Goal: Use online tool/utility: Utilize a website feature to perform a specific function

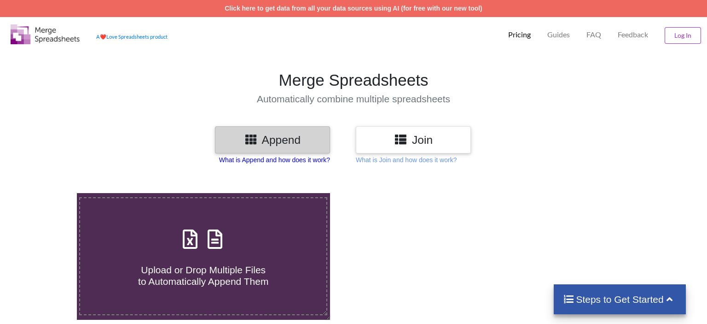
click at [258, 156] on p "What is Append and how does it work?" at bounding box center [274, 159] width 111 height 9
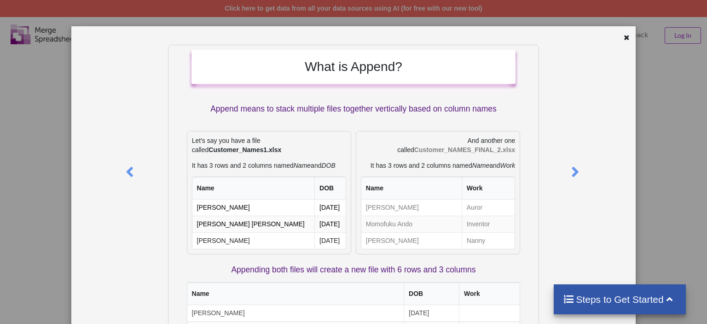
click at [552, 148] on div at bounding box center [589, 254] width 94 height 418
click at [626, 34] on icon at bounding box center [627, 36] width 8 height 6
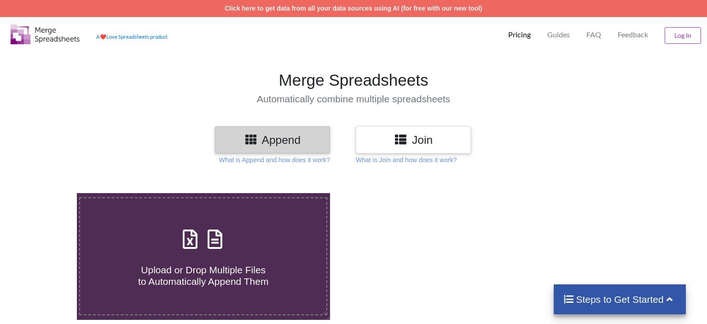
click at [297, 135] on h3 "Append" at bounding box center [272, 139] width 101 height 13
click at [181, 225] on icon at bounding box center [190, 234] width 23 height 19
click at [48, 193] on input "Upload or Drop Multiple Files to Automatically Append Them" at bounding box center [48, 193] width 0 height 0
type input "C:\fakepath\20250918104556.xlsx"
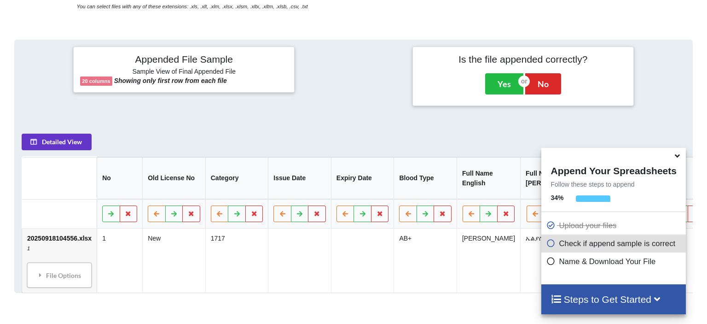
scroll to position [380, 0]
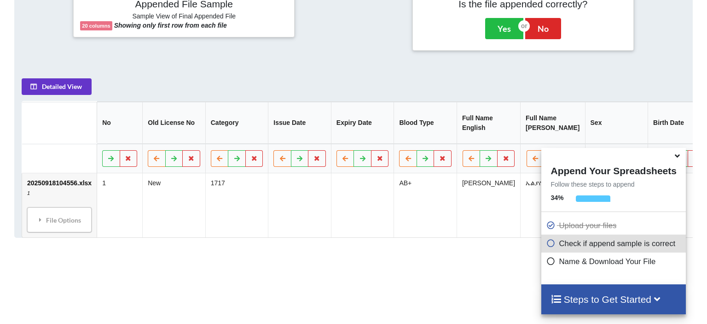
click at [677, 156] on icon at bounding box center [678, 154] width 10 height 8
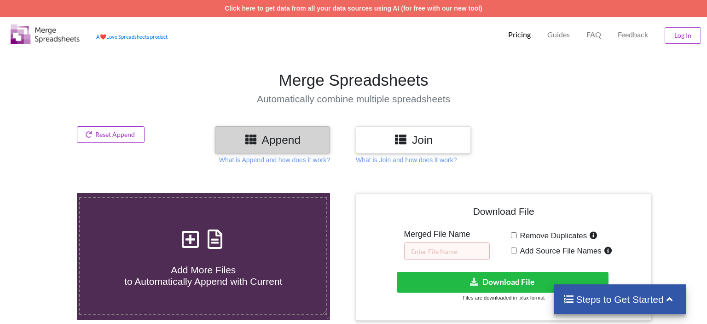
scroll to position [129, 0]
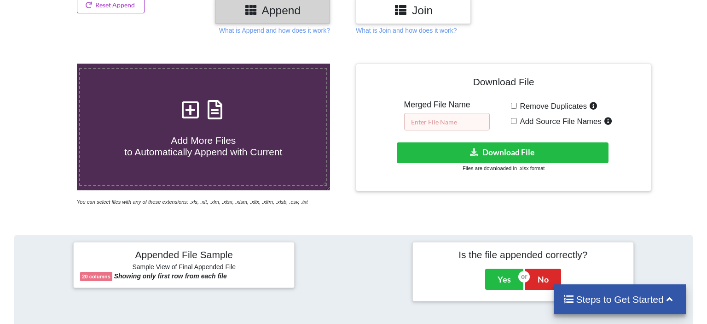
click at [443, 113] on input "text" at bounding box center [447, 122] width 86 height 18
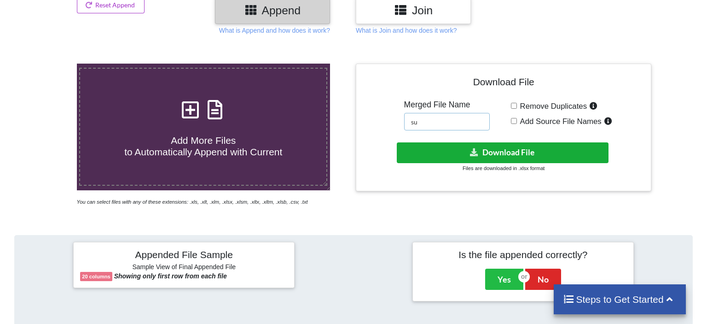
type input "su"
click at [536, 142] on button "Download File" at bounding box center [502, 152] width 211 height 21
